Goal: Find specific page/section: Find specific page/section

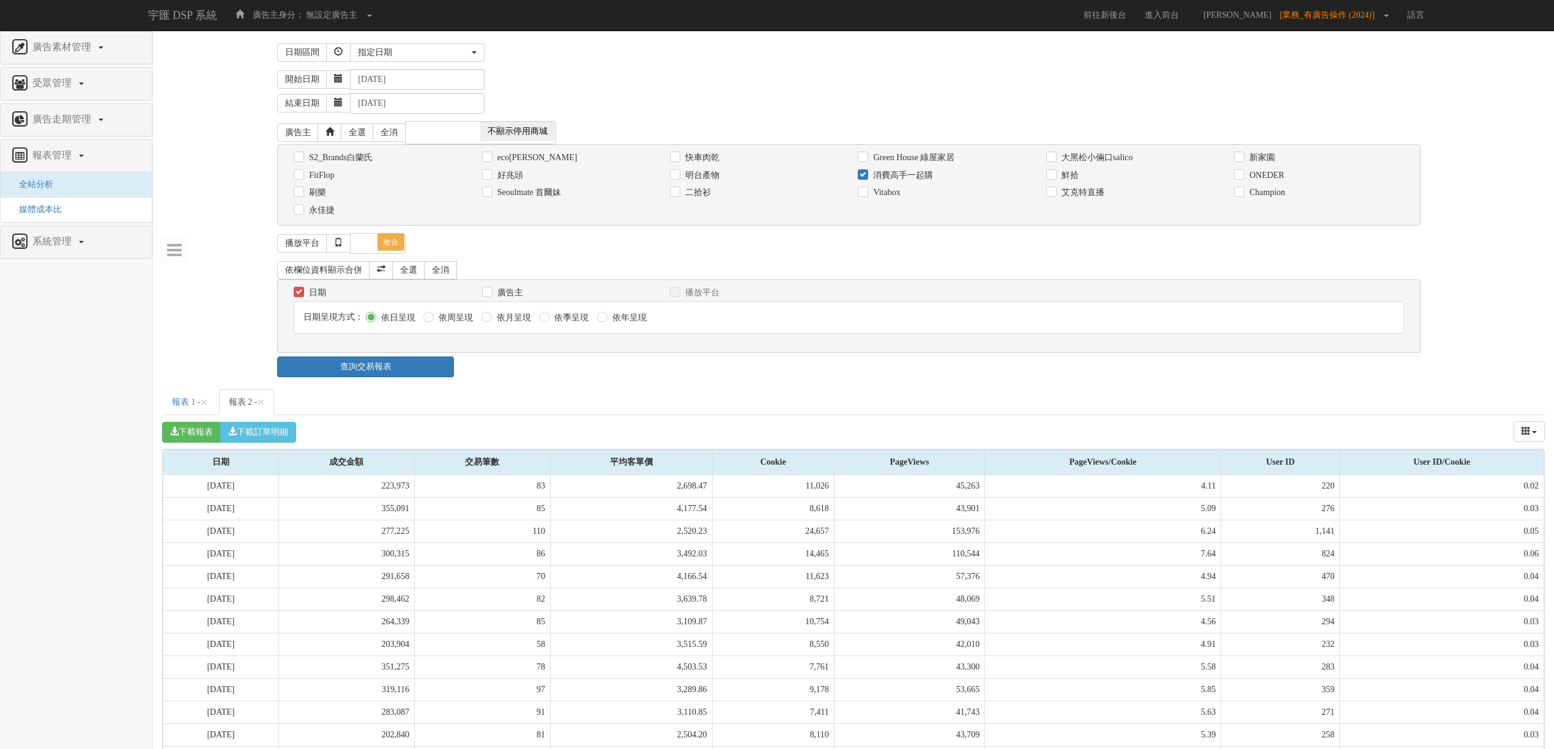
select select "Custom"
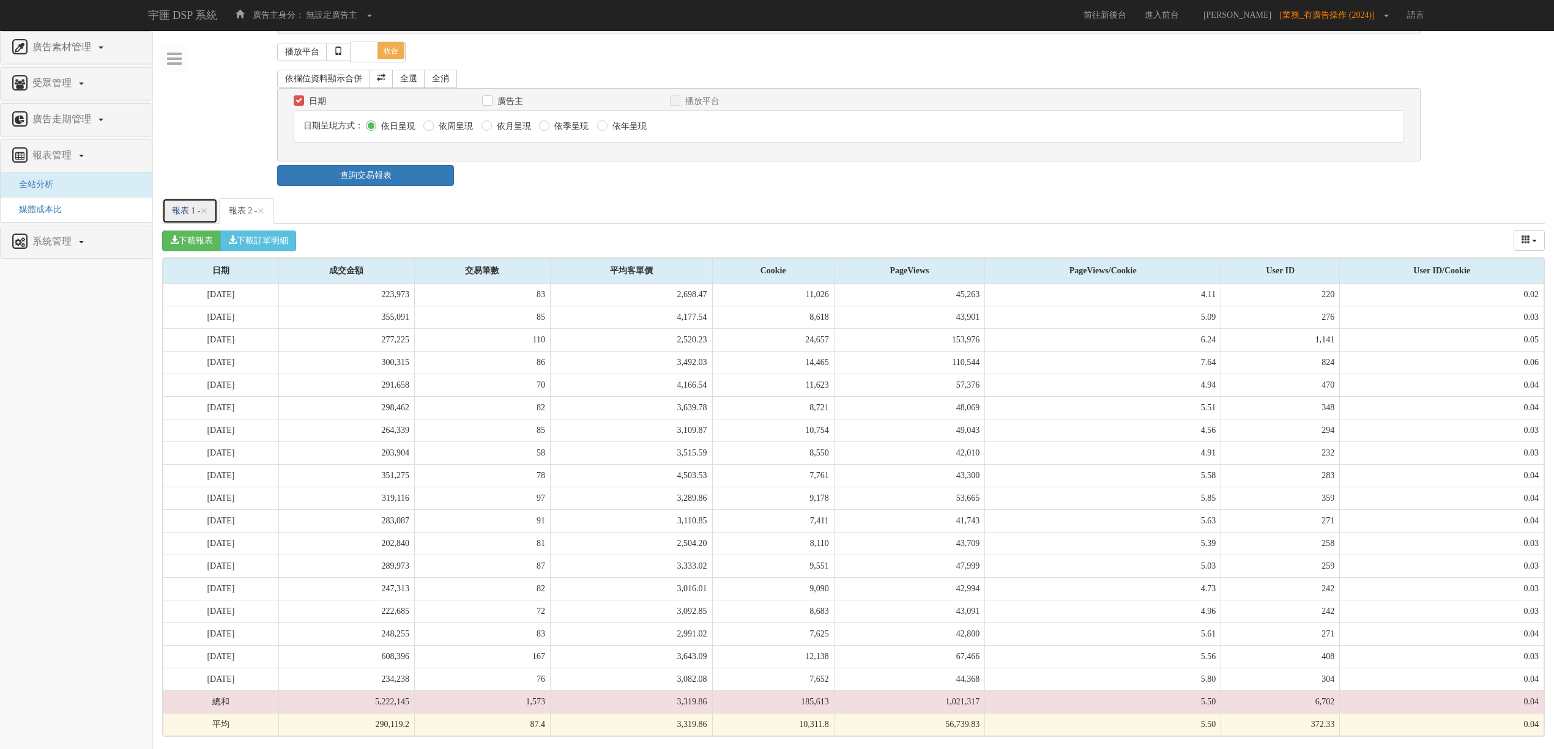
click at [181, 204] on link "報表 1 - ×" at bounding box center [190, 211] width 56 height 26
click at [243, 213] on link "報表 2 - ×" at bounding box center [247, 211] width 56 height 26
click at [180, 218] on link "報表 1 - ×" at bounding box center [190, 211] width 56 height 26
click at [247, 215] on link "報表 2 - ×" at bounding box center [247, 211] width 56 height 26
click at [196, 213] on link "報表 1 - ×" at bounding box center [190, 211] width 56 height 26
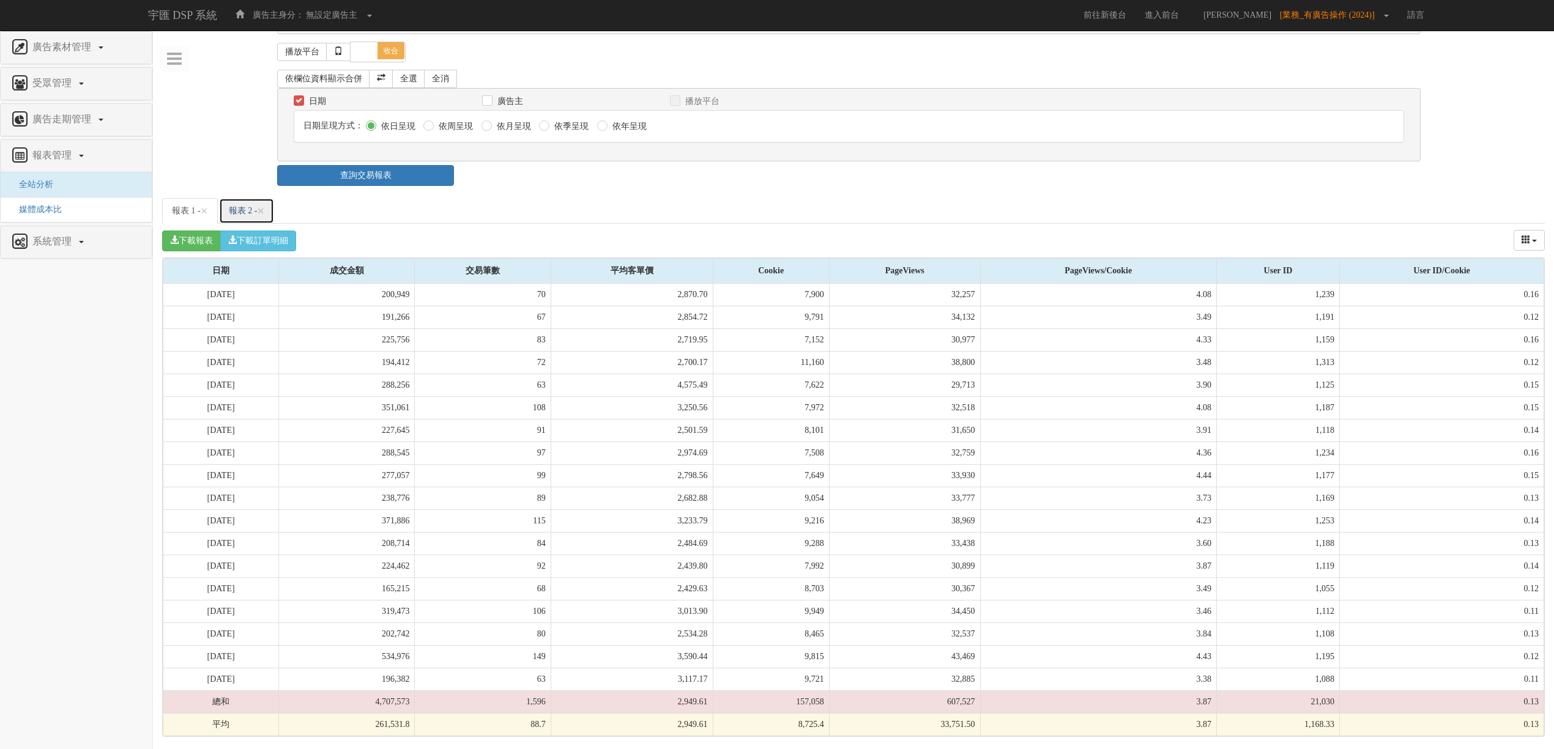
click at [241, 201] on link "報表 2 - ×" at bounding box center [247, 211] width 56 height 26
click at [182, 206] on link "報表 1 - ×" at bounding box center [190, 211] width 56 height 26
click at [252, 214] on link "報表 2 - ×" at bounding box center [247, 211] width 56 height 26
click at [191, 209] on link "報表 1 - ×" at bounding box center [190, 211] width 56 height 26
click at [235, 213] on link "報表 2 - ×" at bounding box center [247, 211] width 56 height 26
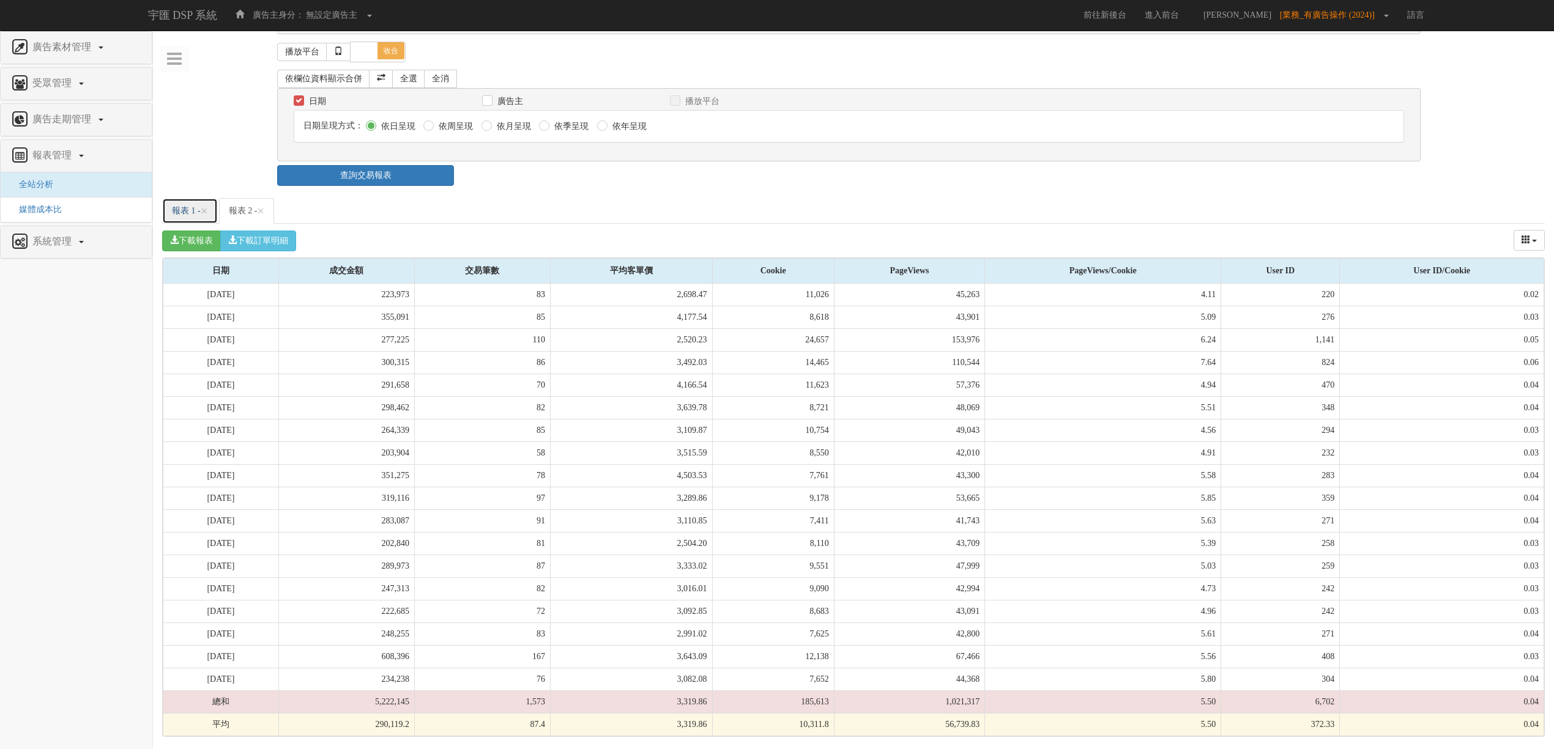
click at [174, 206] on link "報表 1 - ×" at bounding box center [190, 211] width 56 height 26
click at [243, 210] on link "報表 2 - ×" at bounding box center [247, 211] width 56 height 26
click at [183, 213] on link "報表 1 - ×" at bounding box center [190, 211] width 56 height 26
click at [250, 217] on link "報表 2 - ×" at bounding box center [247, 211] width 56 height 26
